Goal: Information Seeking & Learning: Learn about a topic

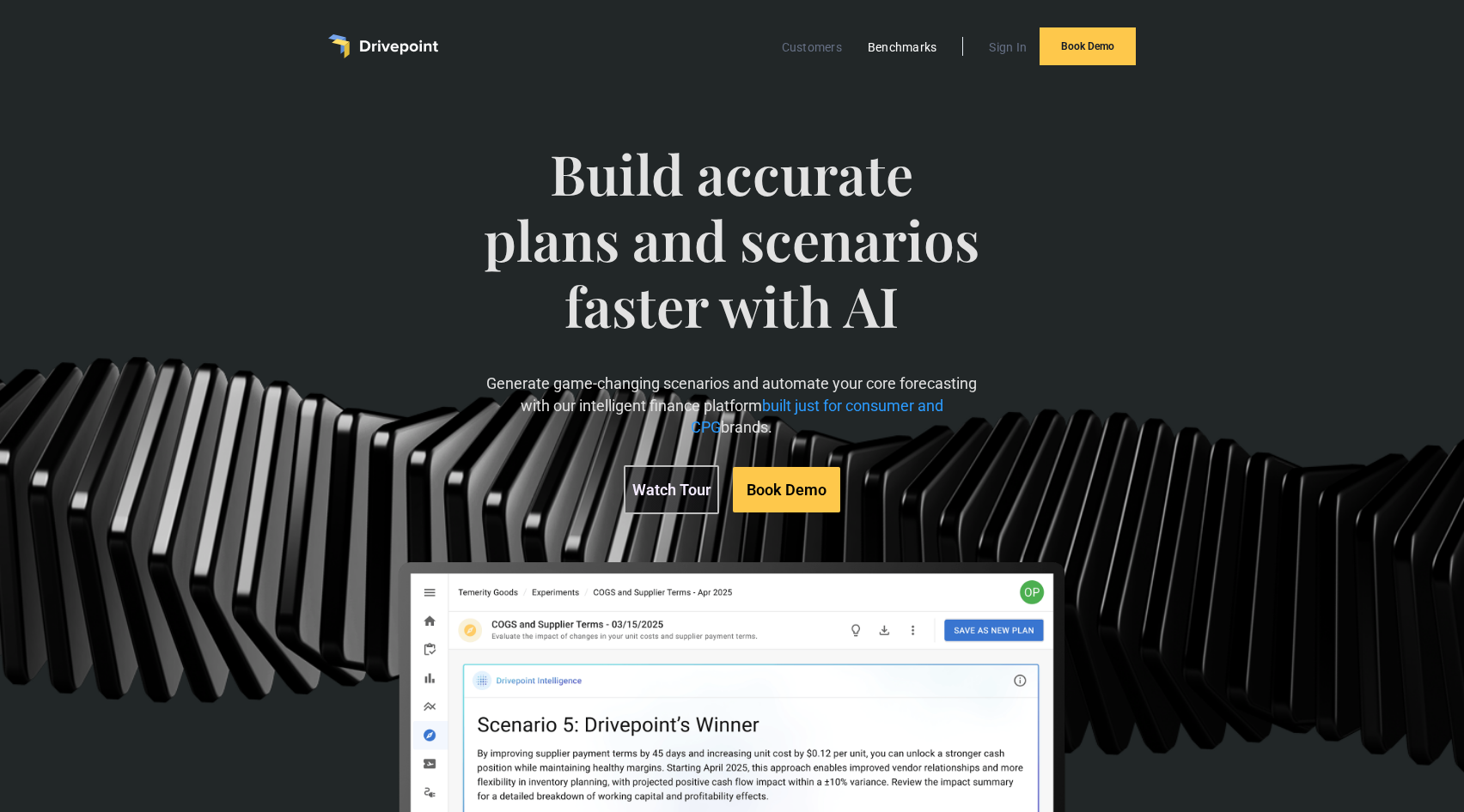
click at [887, 50] on link "Benchmarks" at bounding box center [902, 47] width 87 height 22
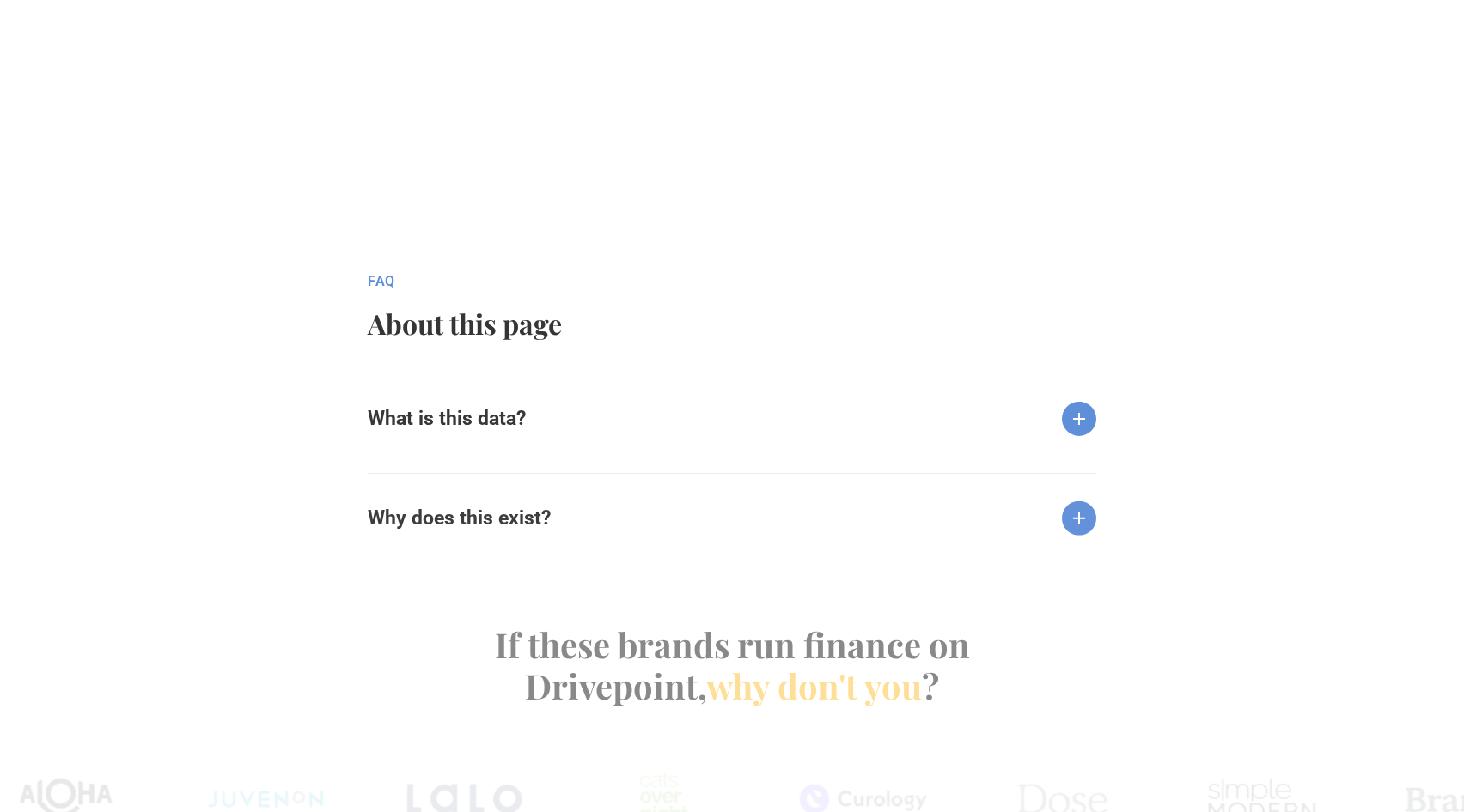
scroll to position [1436, 0]
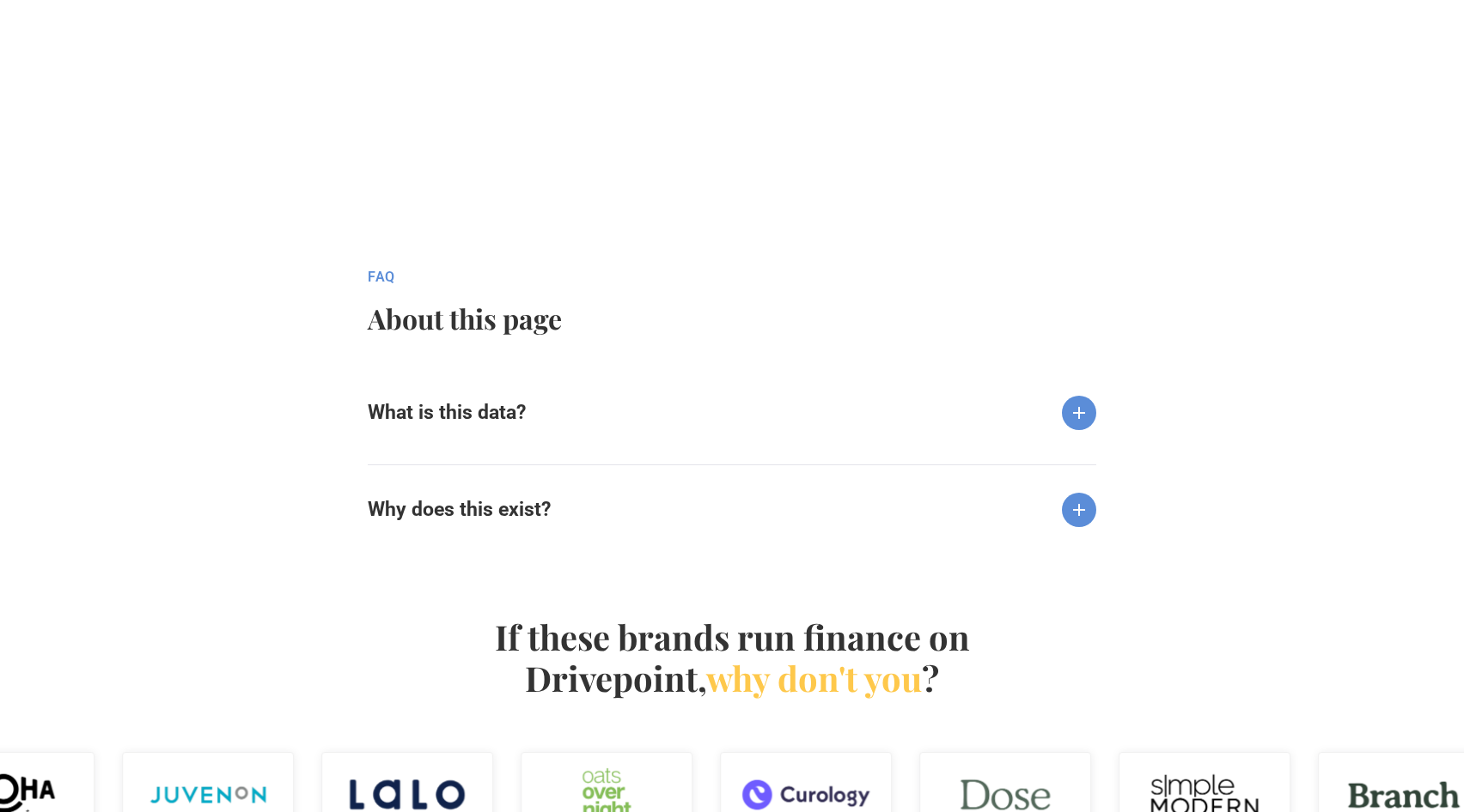
click at [1074, 412] on img at bounding box center [1078, 412] width 34 height 34
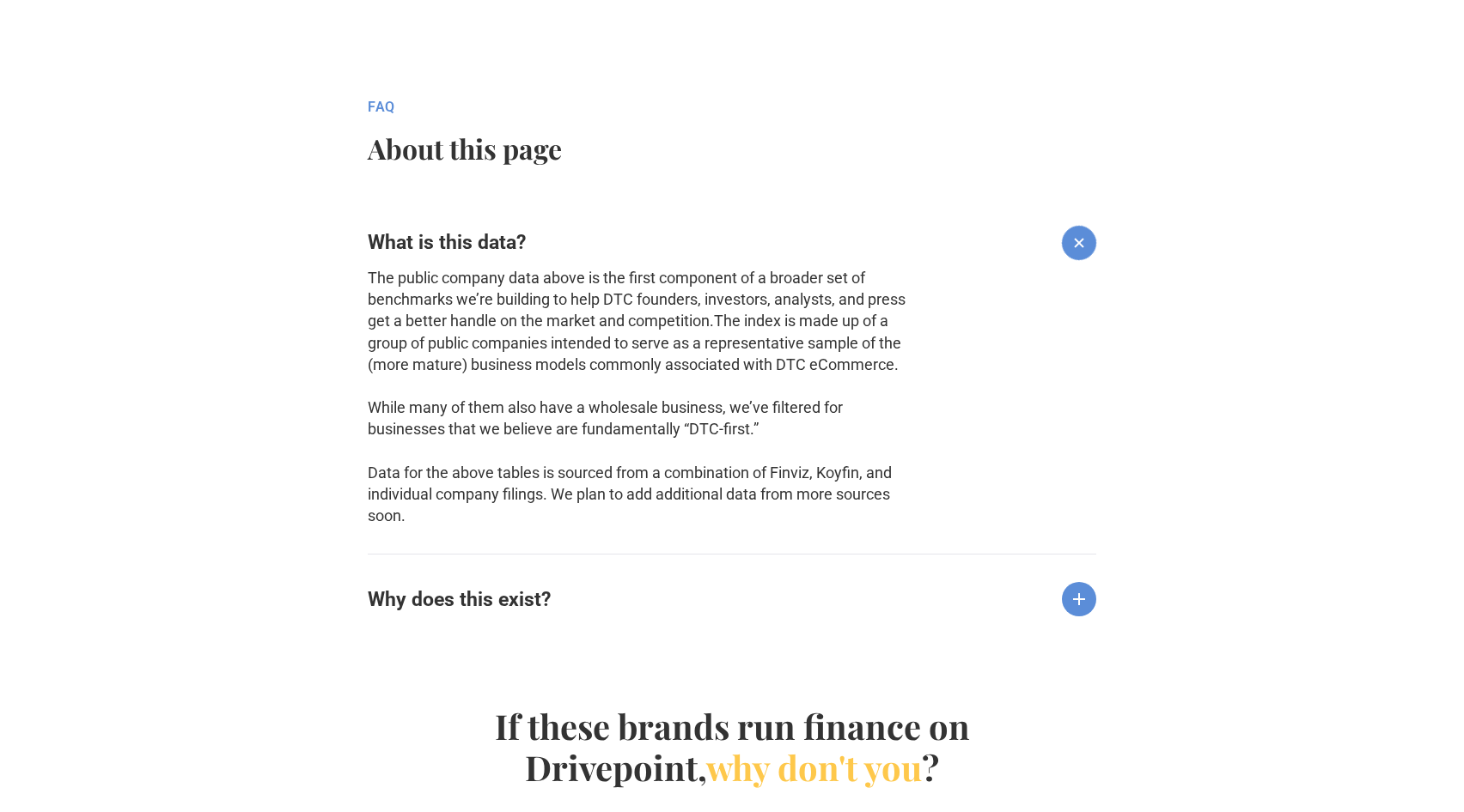
scroll to position [1721, 0]
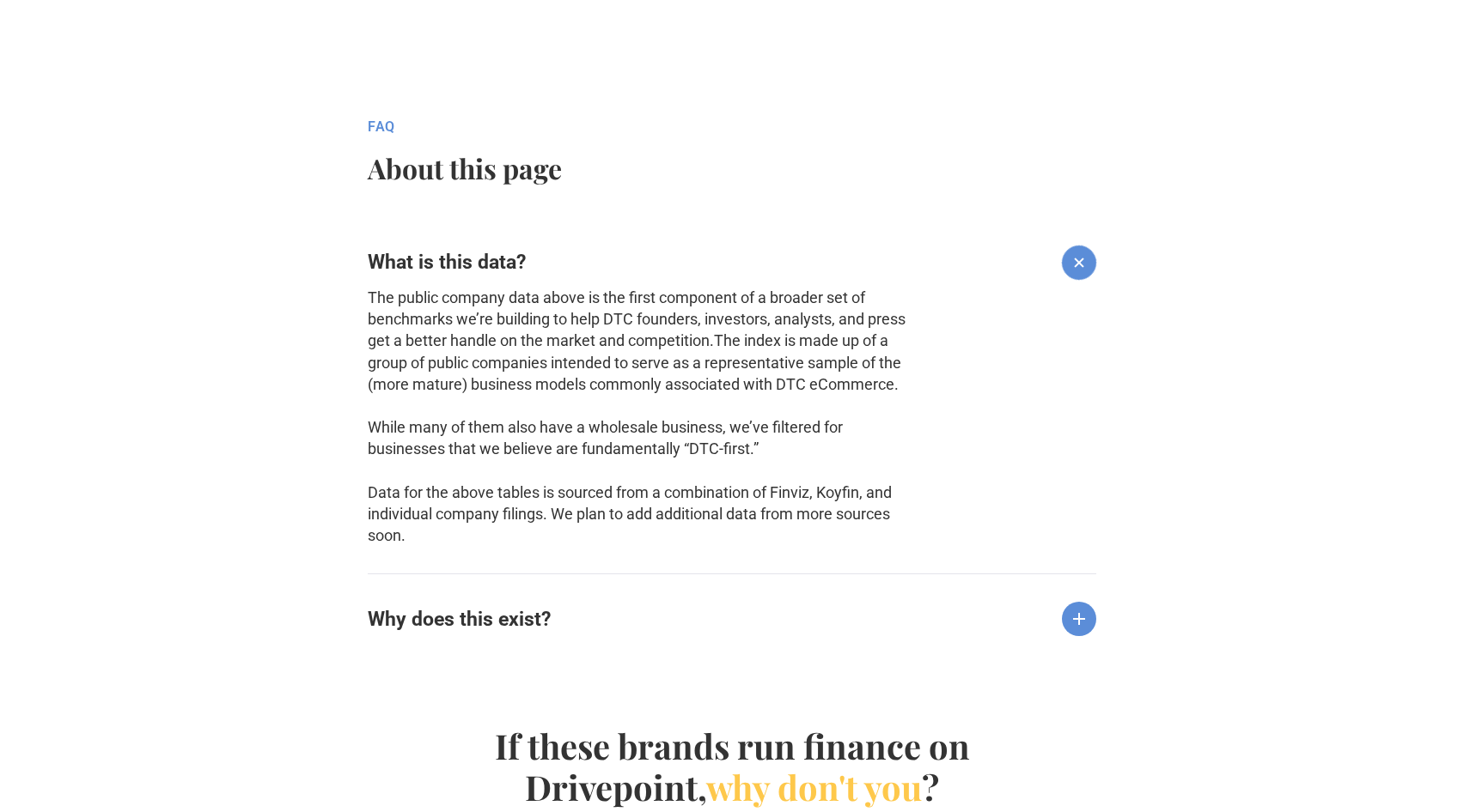
click at [1264, 281] on div "fAQ About this page What is this data? The public company data above is the fir…" at bounding box center [732, 394] width 1464 height 552
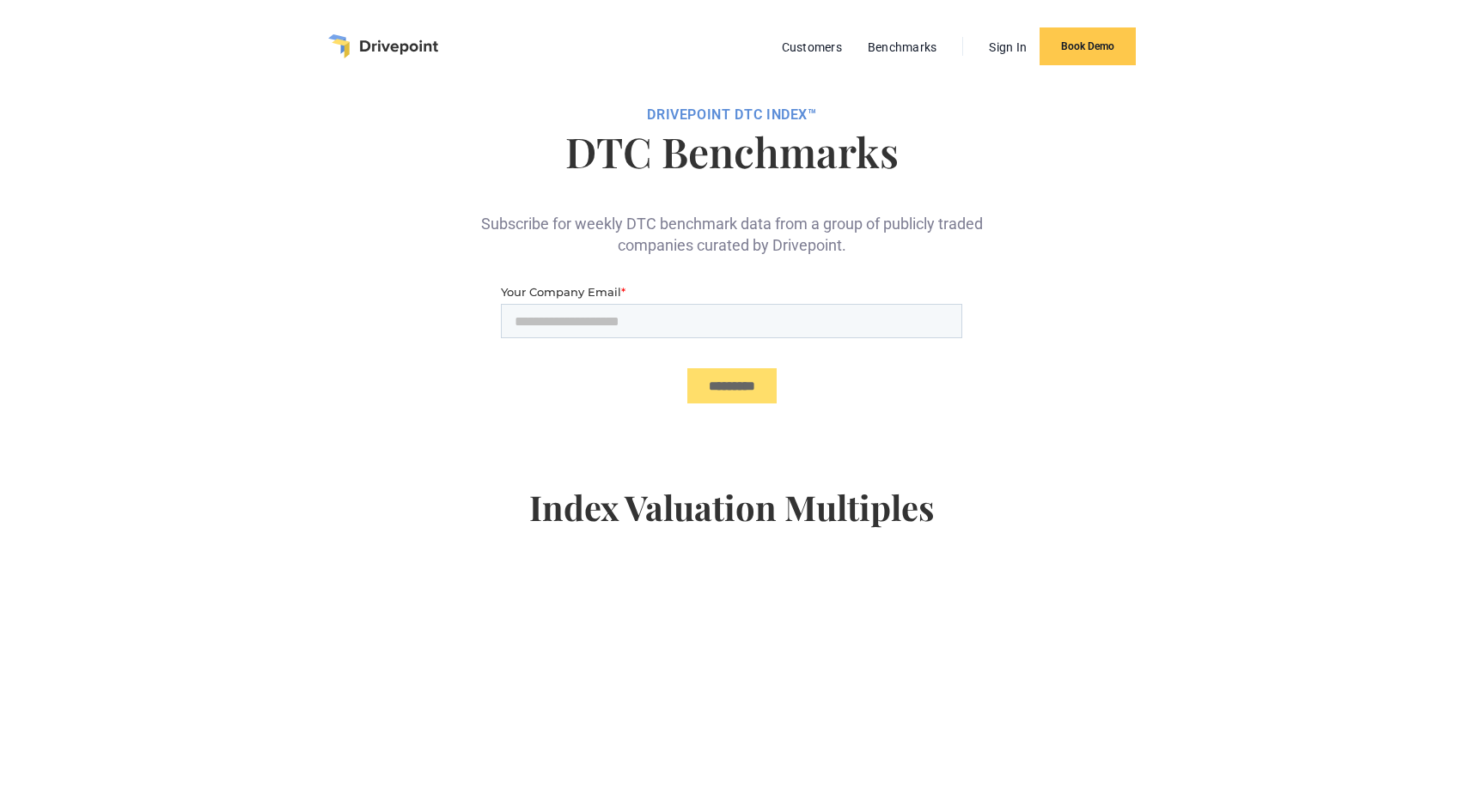
scroll to position [0, 0]
click at [413, 50] on img "home" at bounding box center [383, 46] width 110 height 24
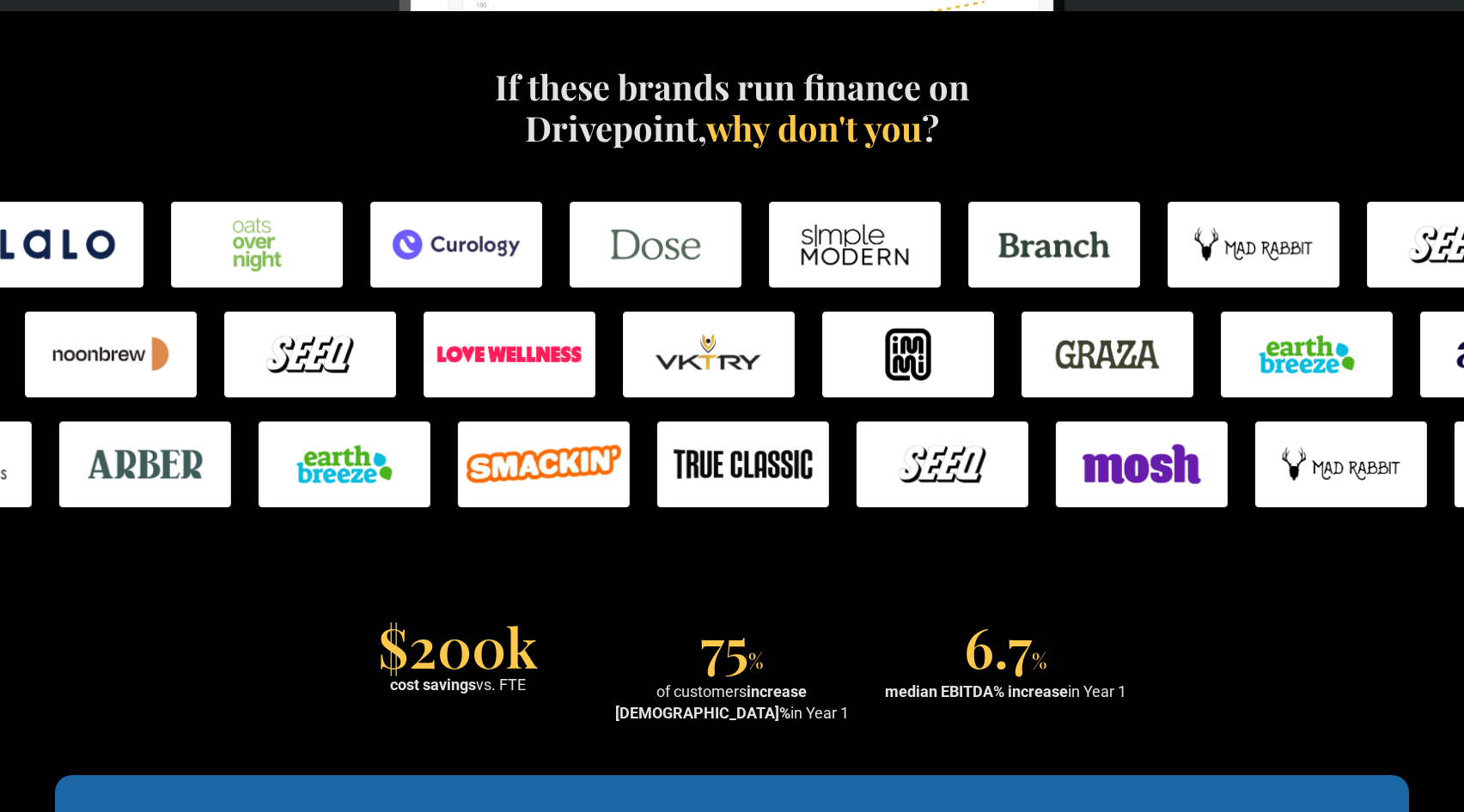
scroll to position [994, 0]
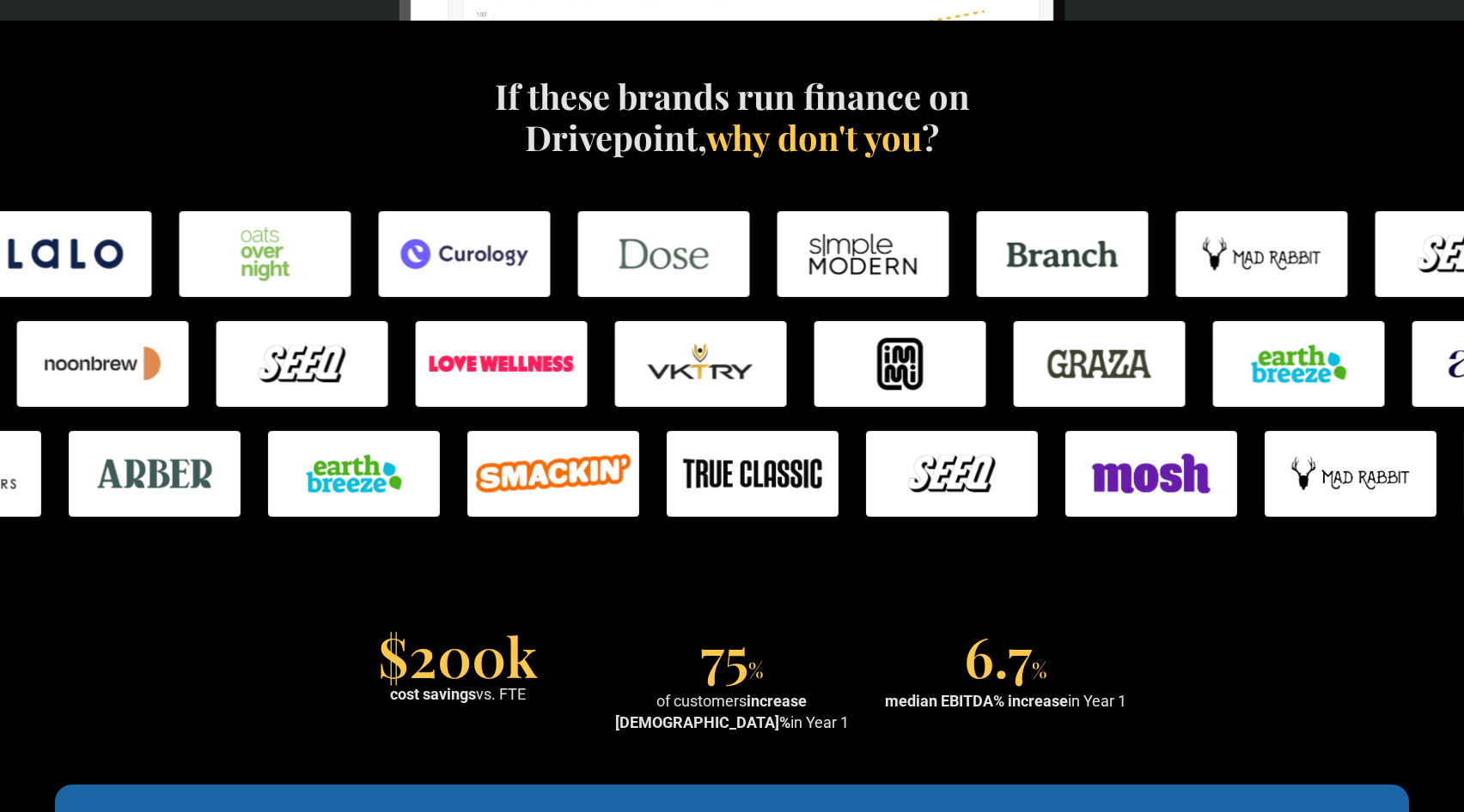
click at [1146, 629] on section "$200k cost savings vs. FTE 75 % of customers increase EBITDA% in Year 1 6.7 % m…" at bounding box center [732, 684] width 1464 height 201
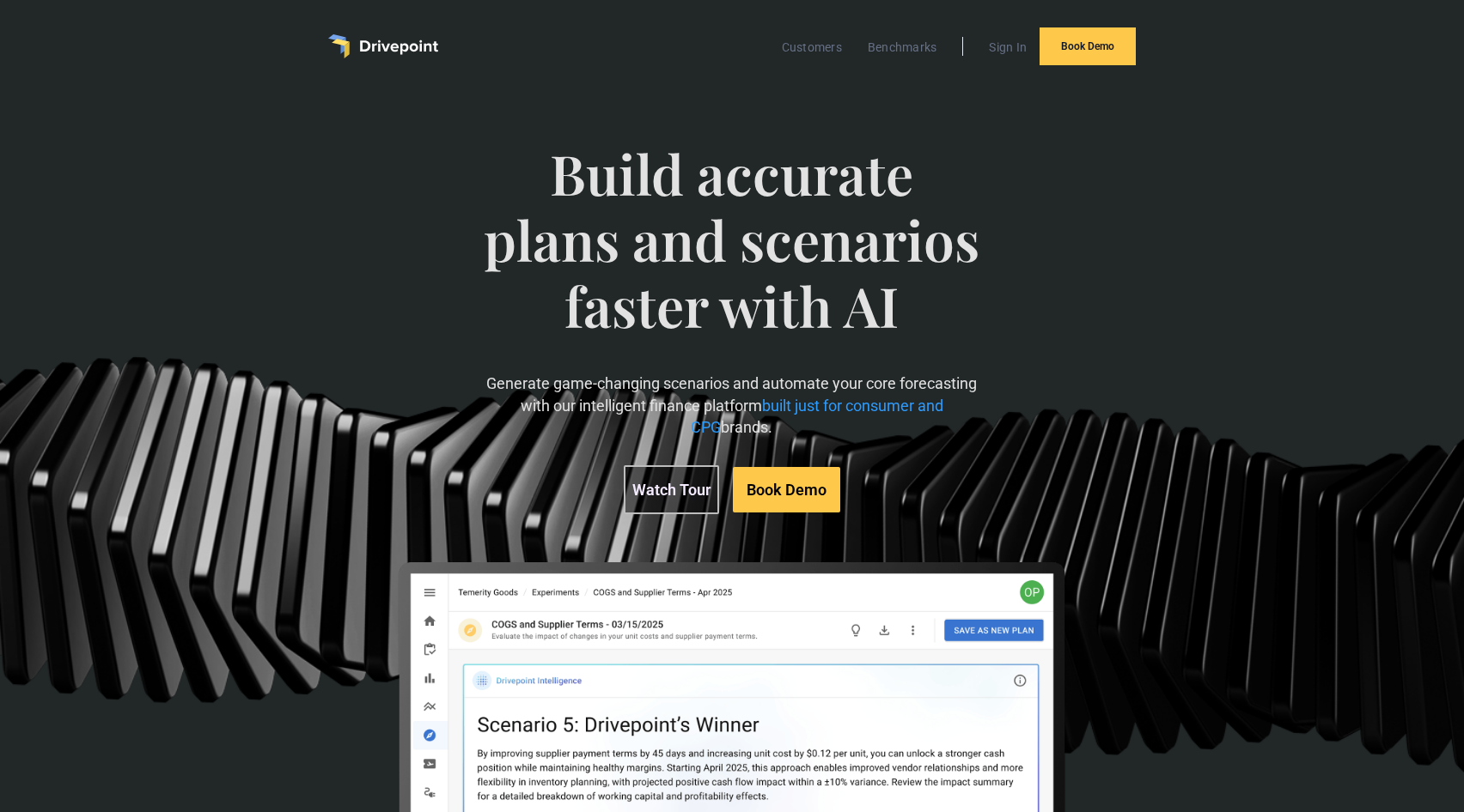
scroll to position [0, 0]
click at [817, 47] on link "Customers" at bounding box center [811, 47] width 78 height 22
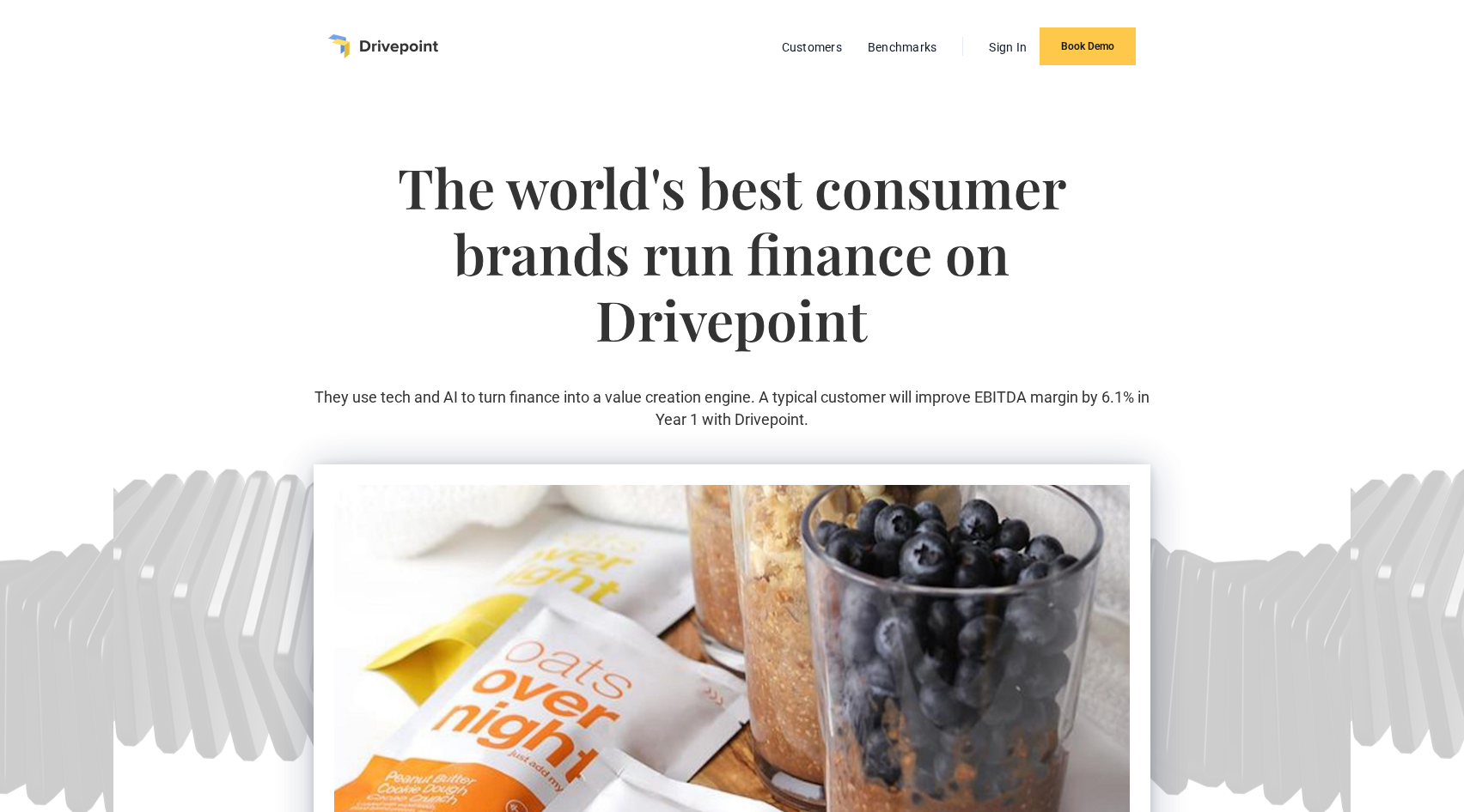
click at [389, 45] on img "home" at bounding box center [383, 46] width 110 height 24
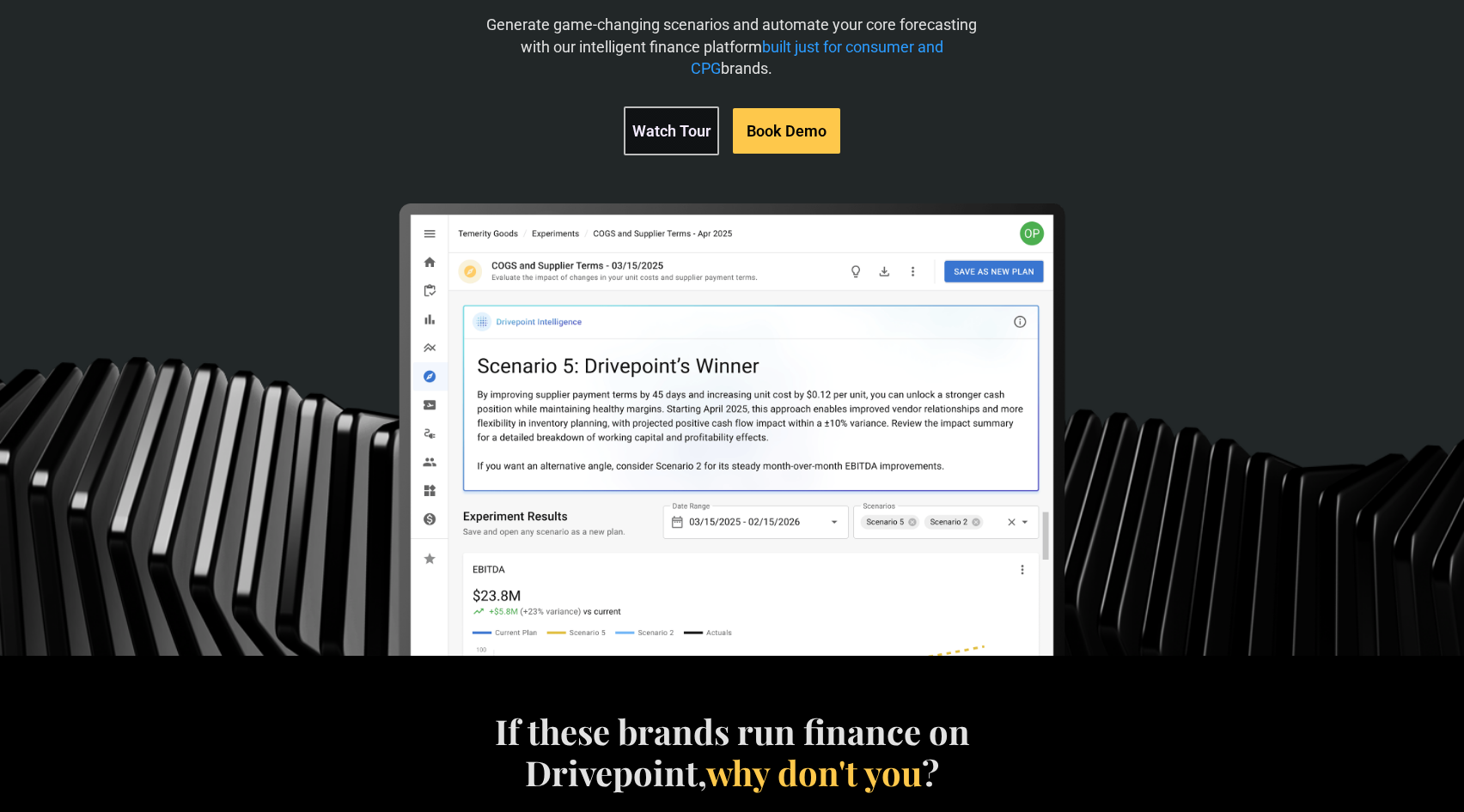
scroll to position [352, 0]
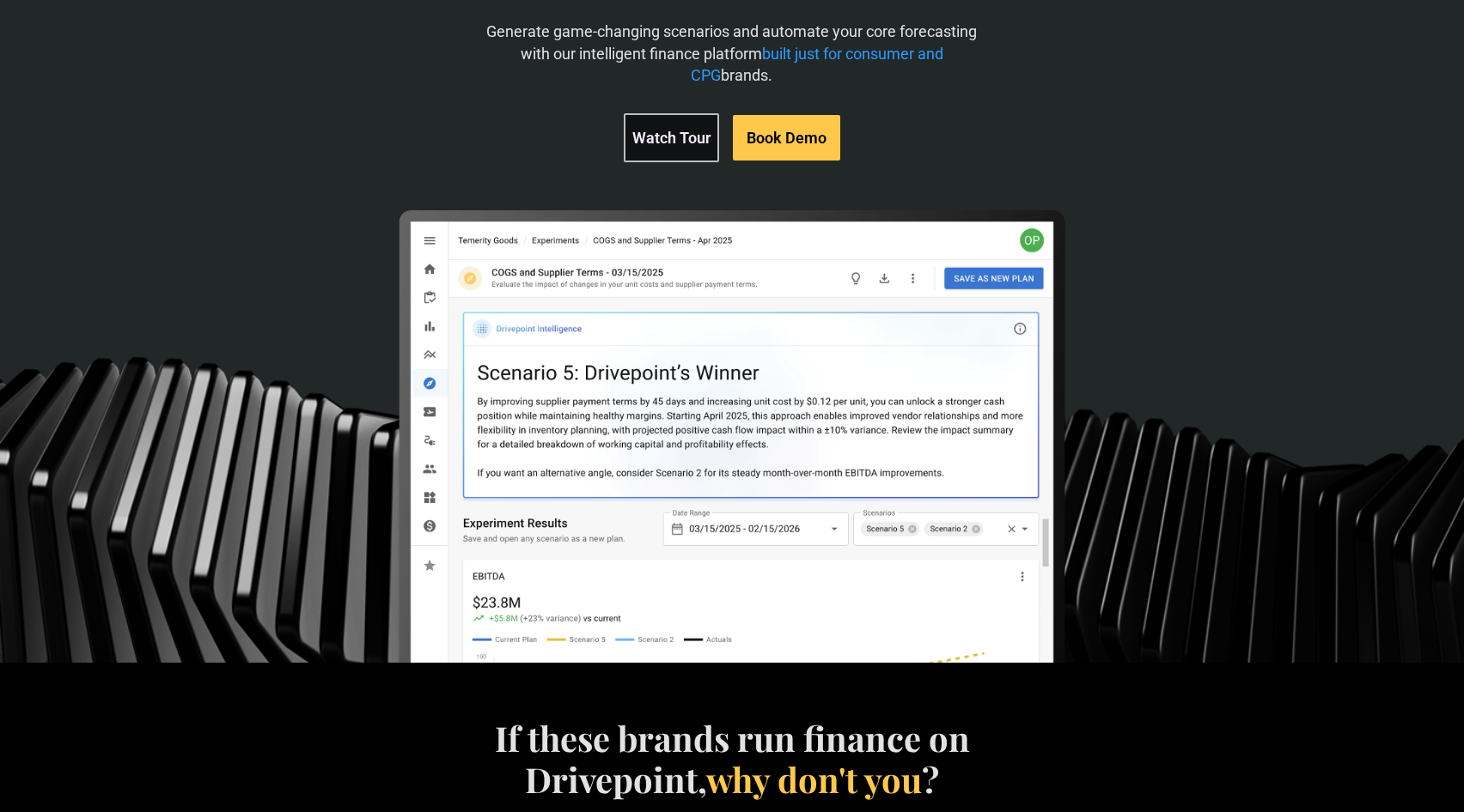
click at [1328, 356] on div "Build accurate plans and scenarios faster with AI Generate game-changing scenar…" at bounding box center [732, 201] width 1464 height 922
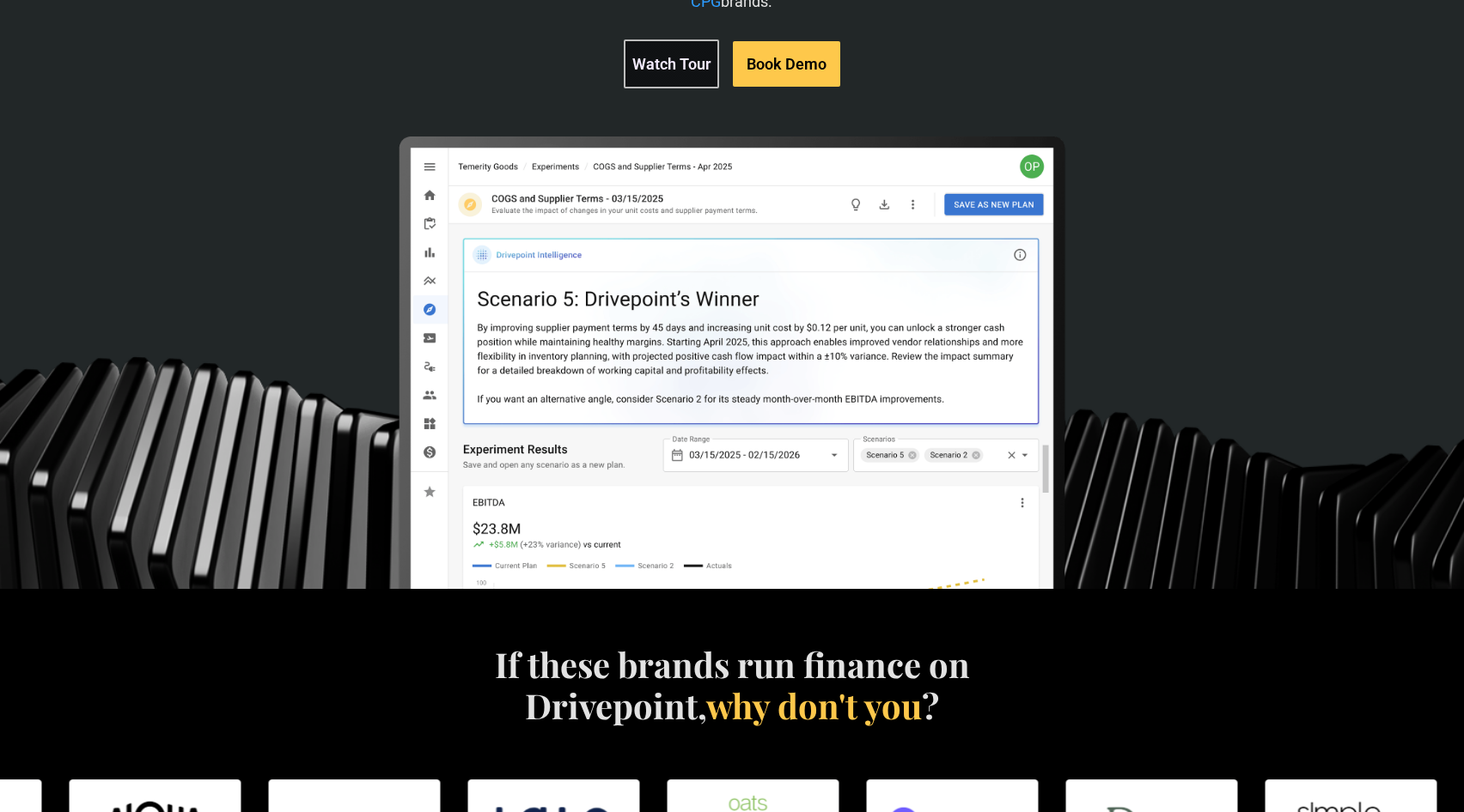
scroll to position [435, 0]
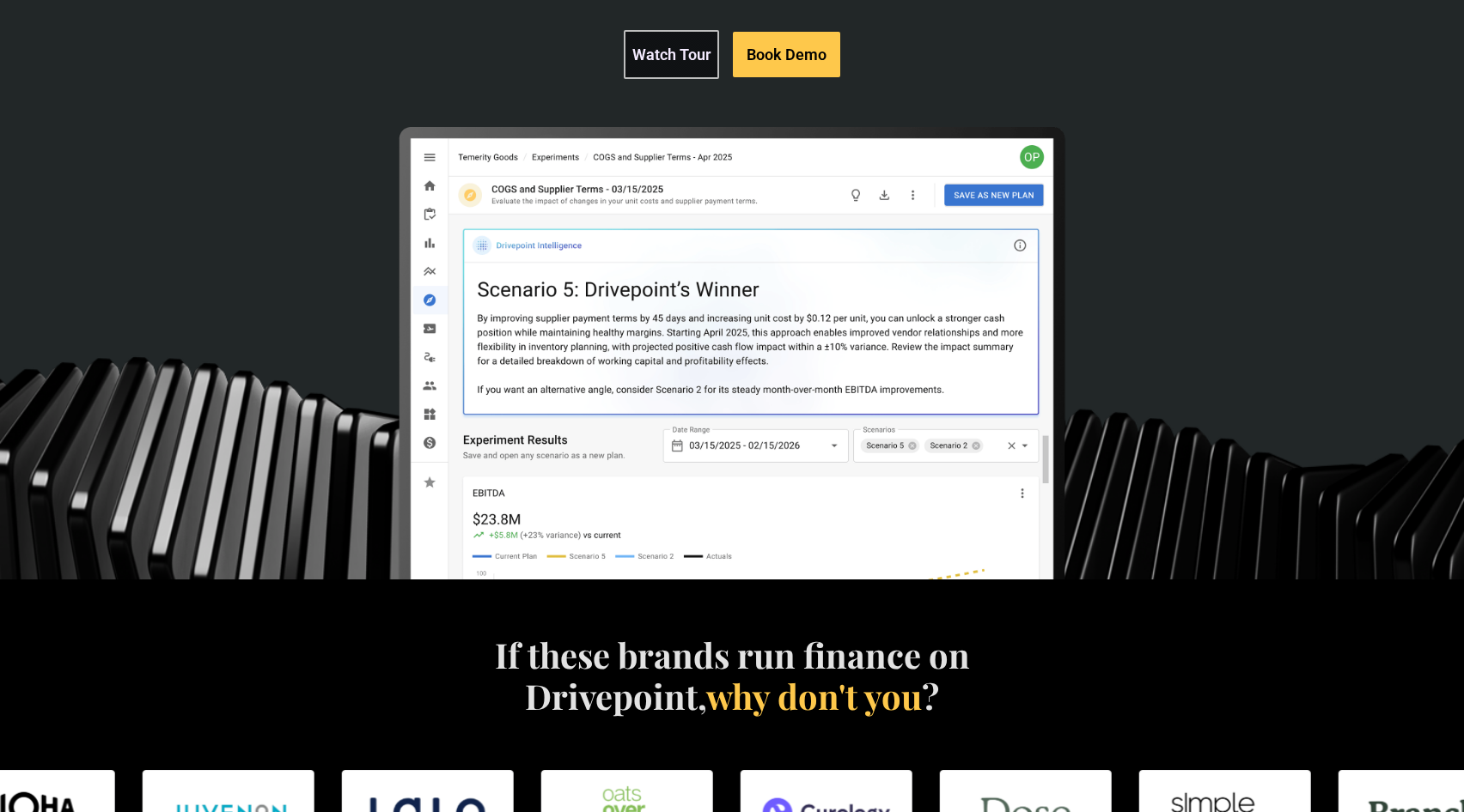
click at [1214, 145] on div "Build accurate plans and scenarios faster with AI Generate game-changing scenar…" at bounding box center [732, 118] width 1464 height 922
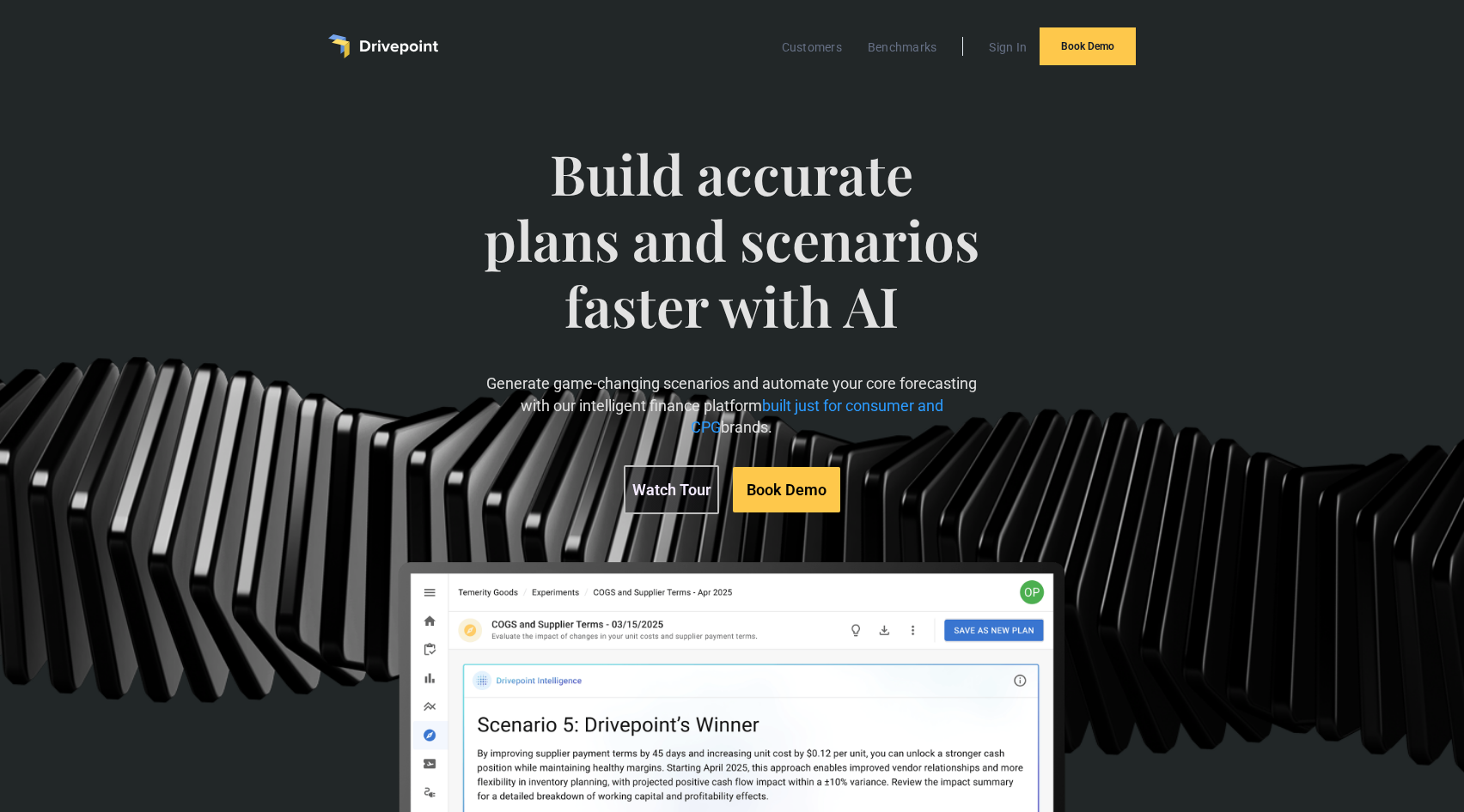
scroll to position [0, 0]
click at [1082, 259] on div "Build accurate plans and scenarios faster with AI Generate game-changing scenar…" at bounding box center [731, 549] width 836 height 885
click at [1151, 317] on div "Build accurate plans and scenarios faster with AI Generate game-changing scenar…" at bounding box center [732, 553] width 1464 height 922
click at [1088, 255] on div "Build accurate plans and scenarios faster with AI Generate game-changing scenar…" at bounding box center [731, 549] width 836 height 885
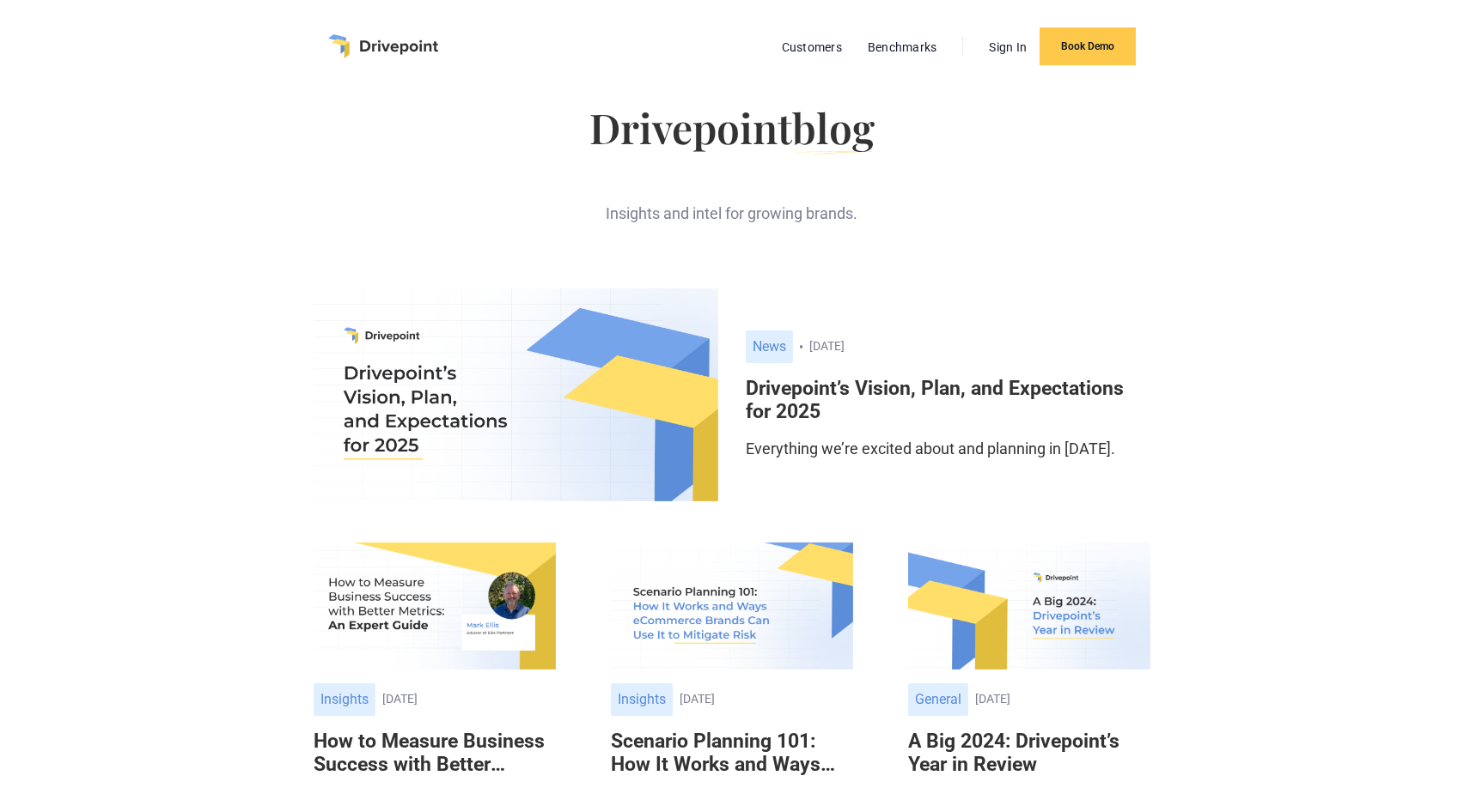
click at [837, 346] on div "January 10, 2025" at bounding box center [979, 346] width 341 height 15
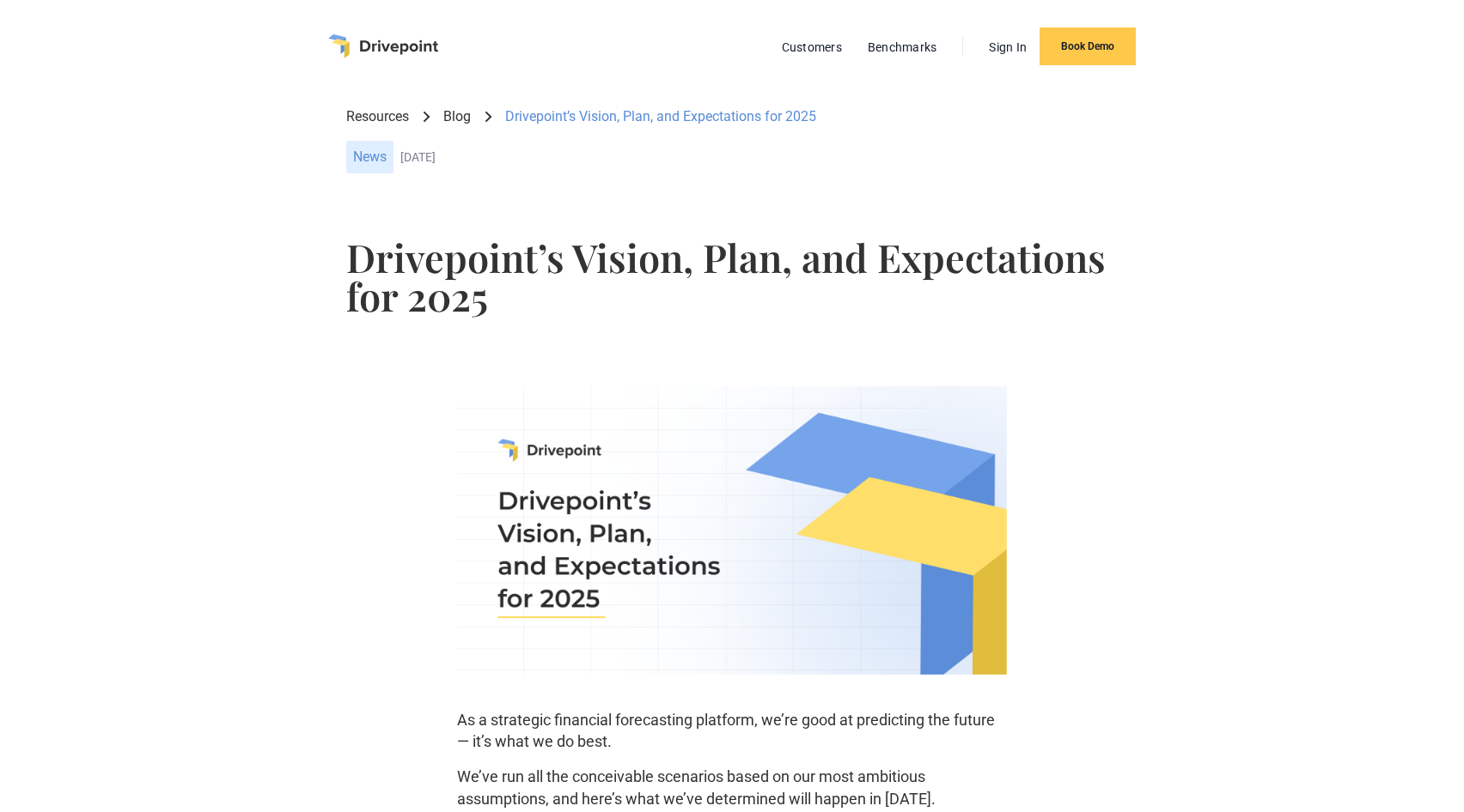
click at [392, 121] on link "Resources" at bounding box center [377, 117] width 63 height 19
click at [379, 115] on link "Resources" at bounding box center [377, 117] width 63 height 19
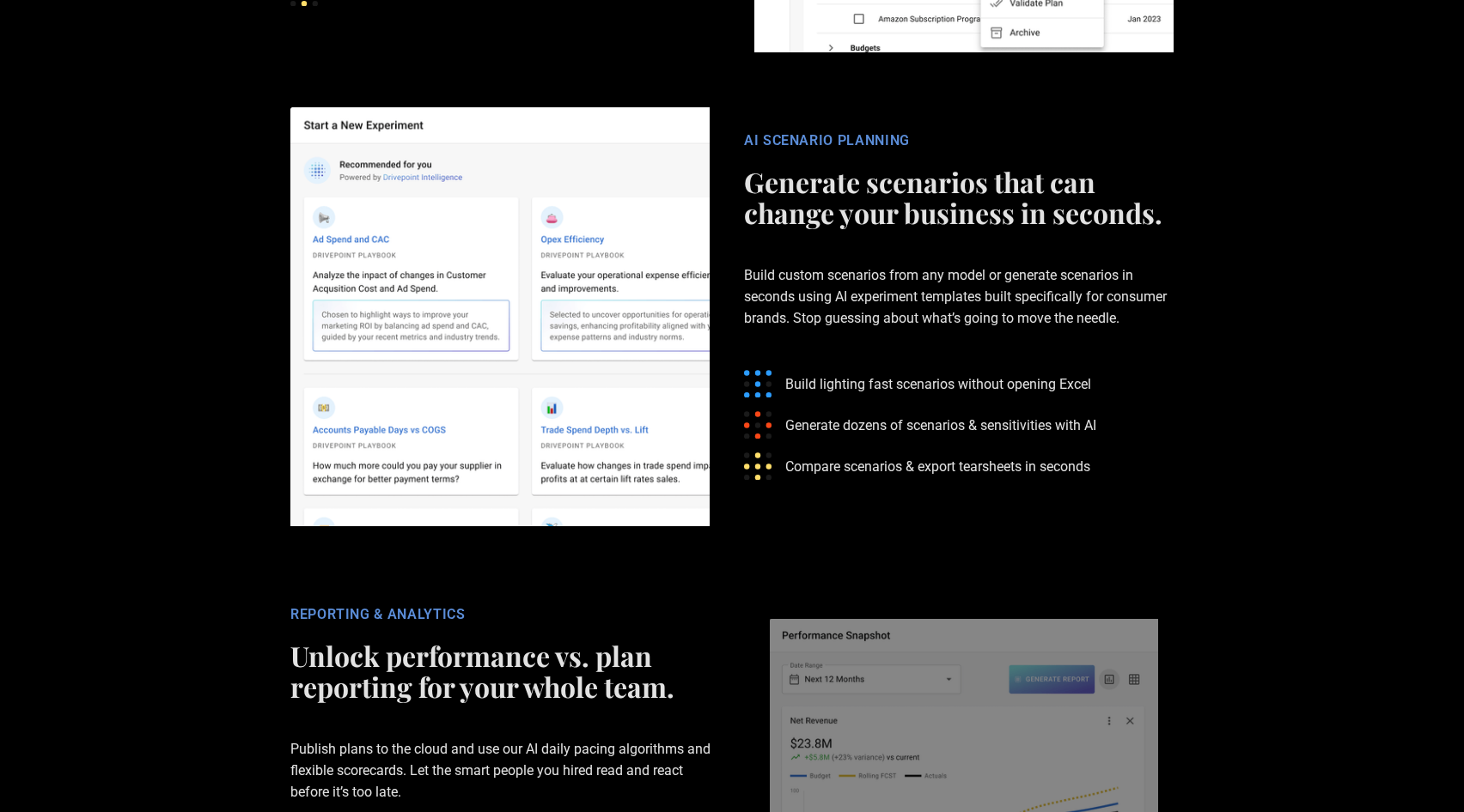
scroll to position [3109, 0]
